Goal: Transaction & Acquisition: Purchase product/service

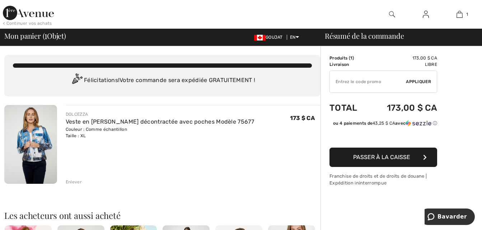
click at [356, 156] on span "Passer à la caisse" at bounding box center [381, 157] width 57 height 7
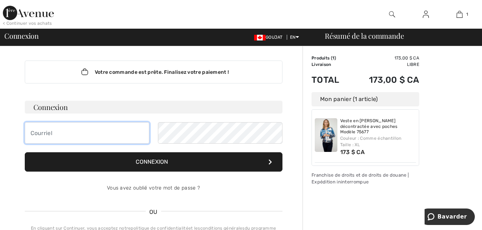
click at [33, 132] on input "email" at bounding box center [87, 133] width 125 height 22
type input "[EMAIL_ADDRESS][DOMAIN_NAME]"
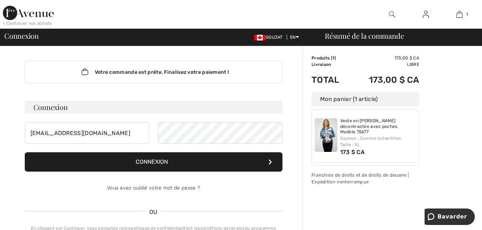
click at [153, 162] on font "Connexion" at bounding box center [152, 162] width 32 height 7
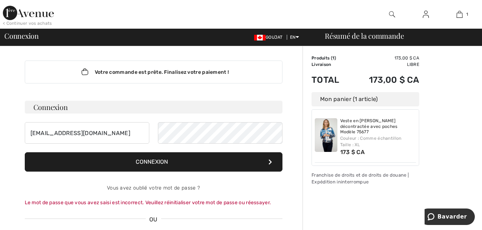
click at [158, 160] on font "Connexion" at bounding box center [152, 162] width 32 height 7
